Goal: Navigation & Orientation: Find specific page/section

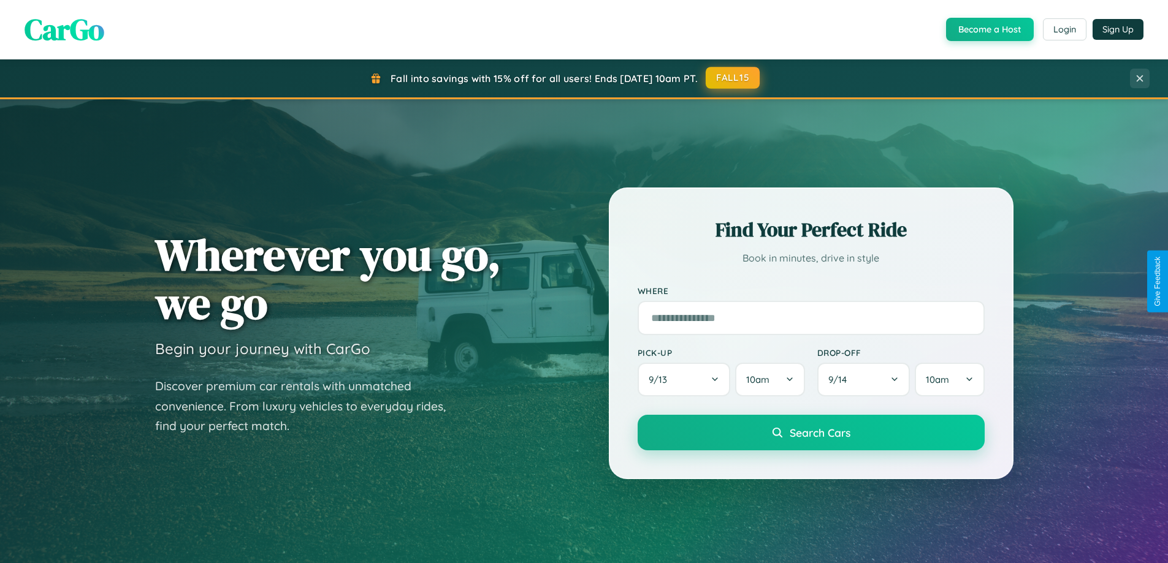
click at [733, 78] on button "FALL15" at bounding box center [733, 78] width 54 height 22
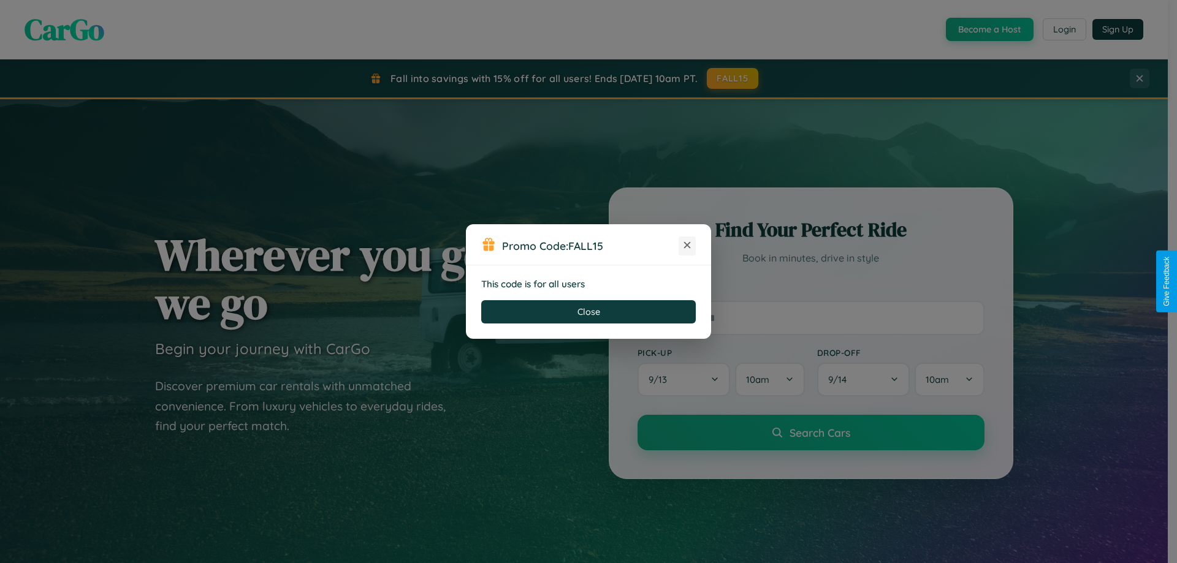
click at [687, 246] on icon at bounding box center [687, 245] width 12 height 12
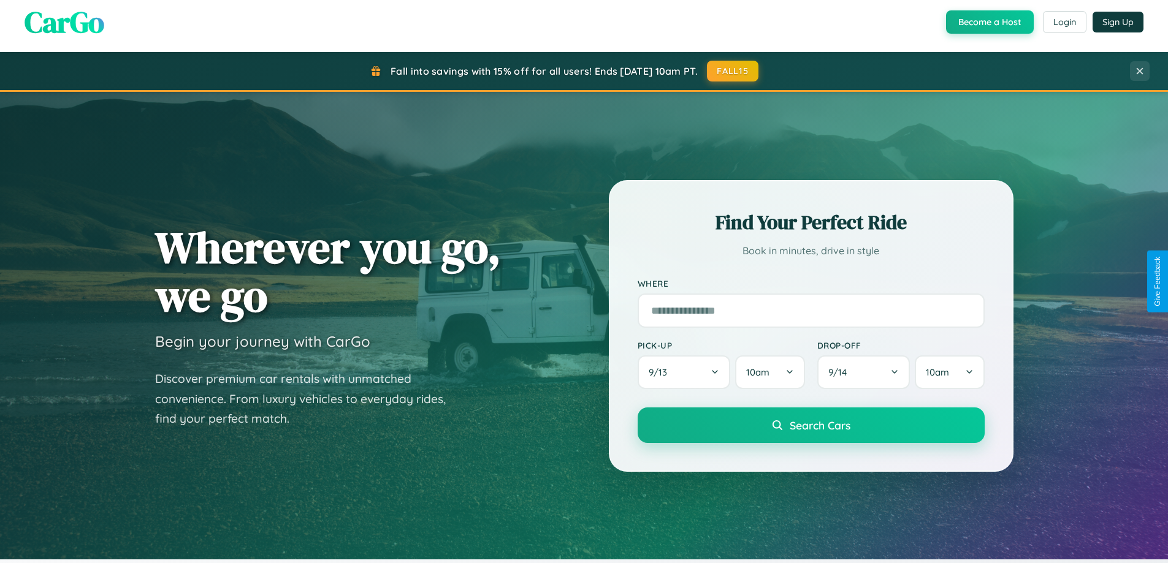
scroll to position [573, 0]
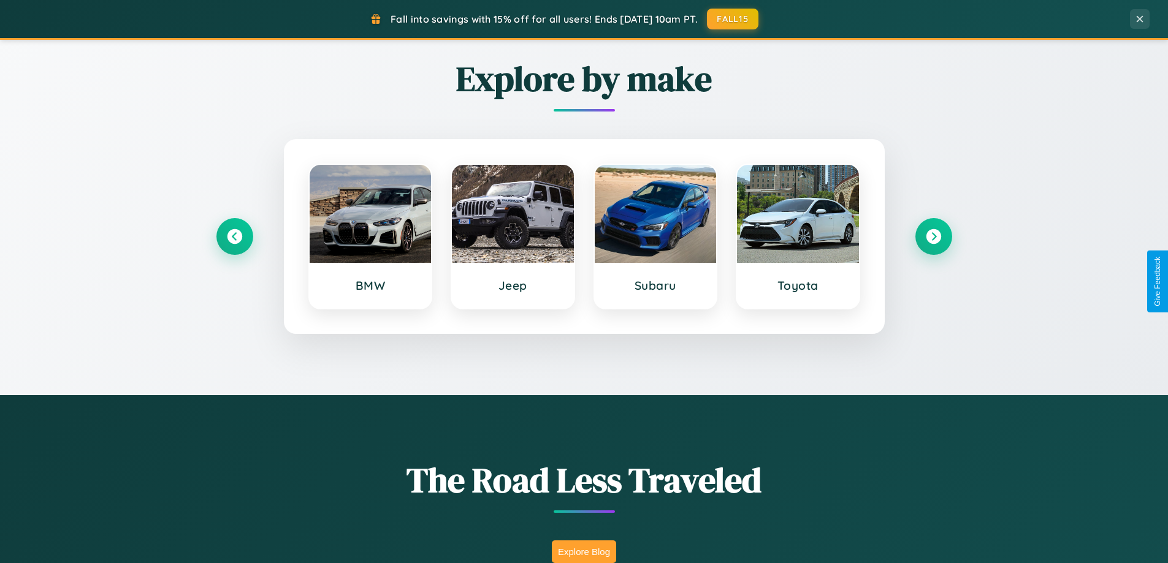
click at [584, 552] on button "Explore Blog" at bounding box center [584, 552] width 64 height 23
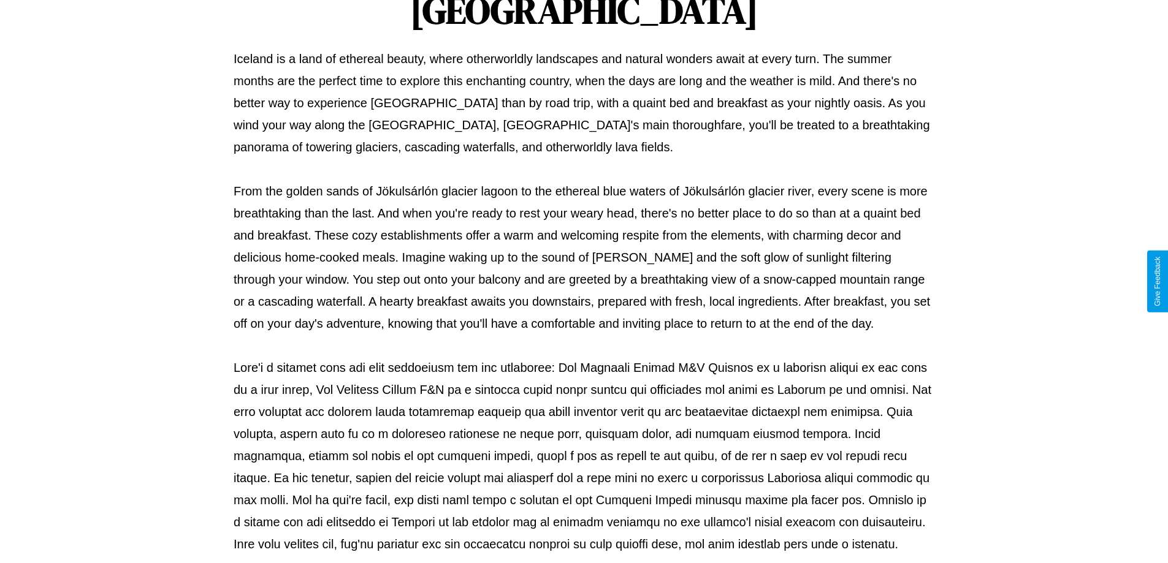
scroll to position [397, 0]
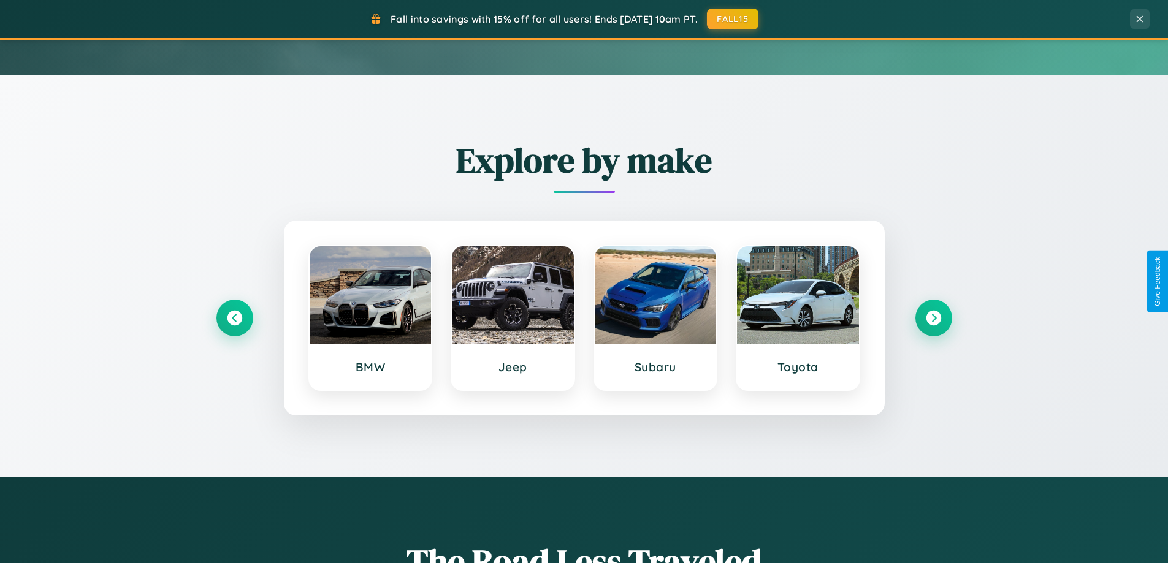
scroll to position [36, 0]
